Goal: Task Accomplishment & Management: Use online tool/utility

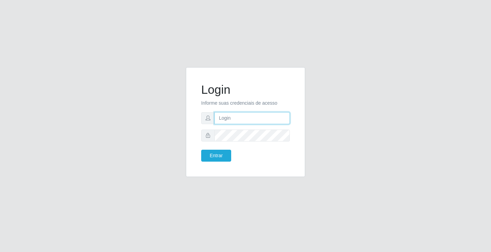
click at [229, 118] on input "text" at bounding box center [252, 118] width 75 height 12
type input "[PERSON_NAME]"
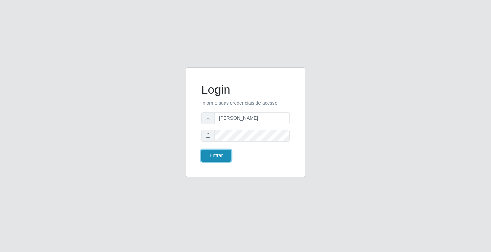
click at [222, 152] on button "Entrar" at bounding box center [216, 156] width 30 height 12
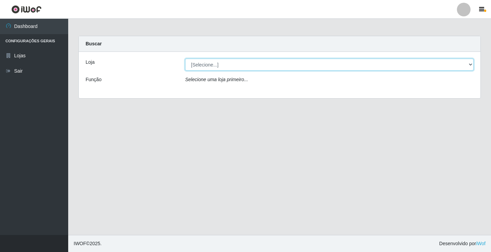
click at [309, 66] on select "[Selecione...] Ideal - Conceição" at bounding box center [329, 65] width 289 height 12
select select "231"
click at [185, 59] on select "[Selecione...] Ideal - Conceição" at bounding box center [329, 65] width 289 height 12
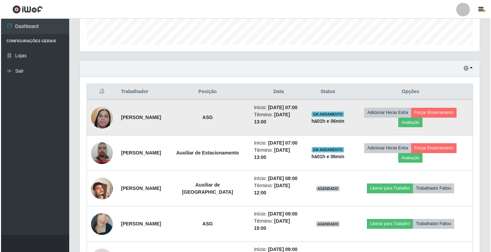
scroll to position [239, 0]
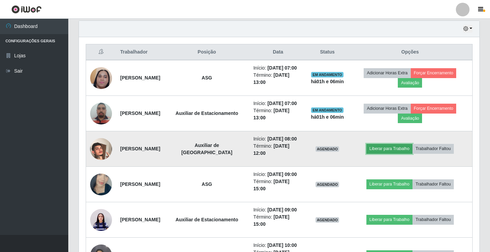
click at [382, 154] on button "Liberar para Trabalho" at bounding box center [389, 149] width 46 height 10
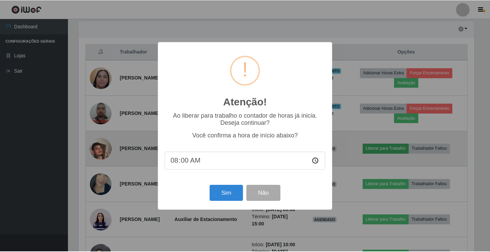
scroll to position [142, 397]
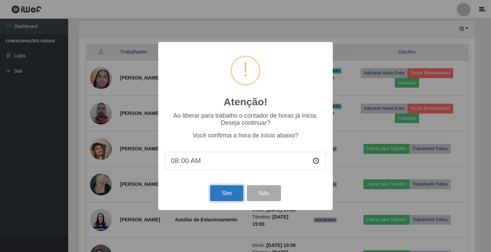
click at [230, 192] on button "Sim" at bounding box center [226, 193] width 33 height 16
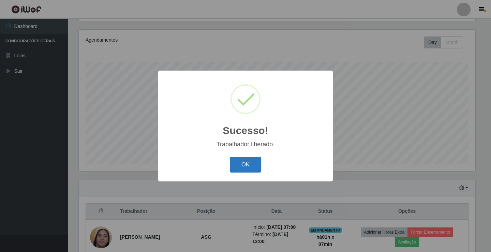
click at [243, 173] on button "OK" at bounding box center [246, 165] width 32 height 16
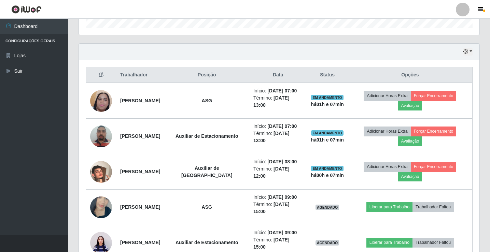
scroll to position [250, 0]
